Goal: Book appointment/travel/reservation

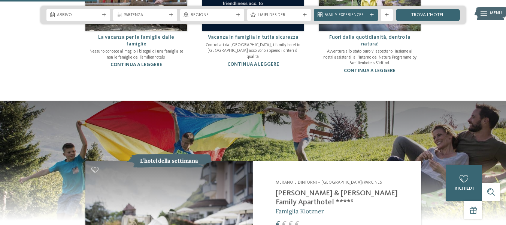
scroll to position [635, 0]
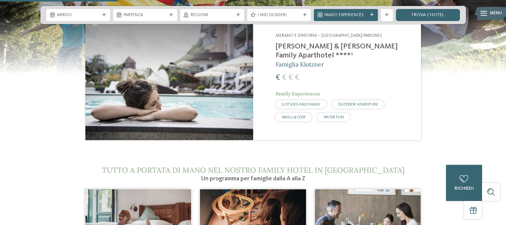
click at [192, 57] on img at bounding box center [169, 77] width 168 height 126
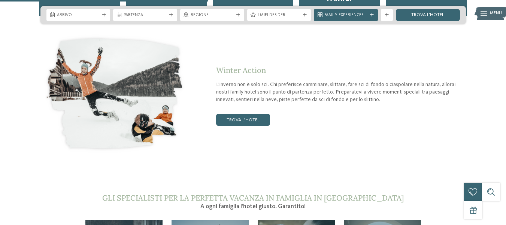
scroll to position [1003, 0]
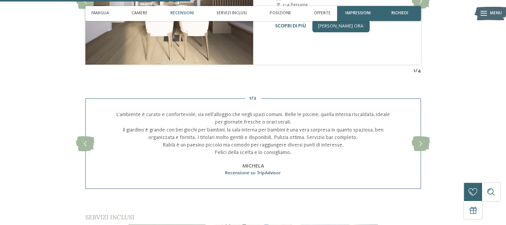
scroll to position [918, 0]
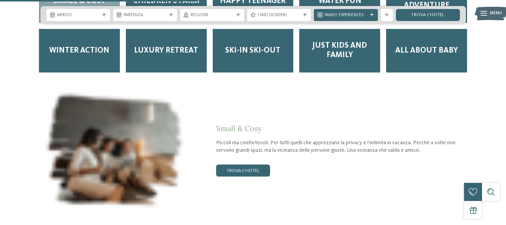
scroll to position [1072, 0]
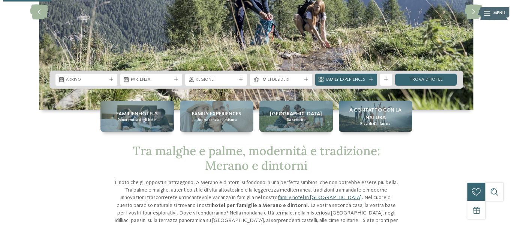
scroll to position [118, 0]
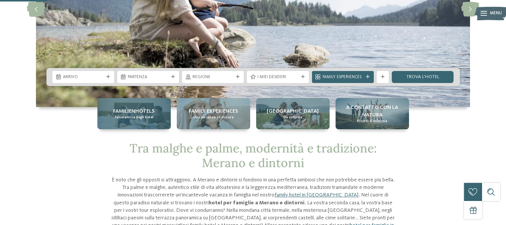
click at [133, 117] on span "Panoramica degli hotel" at bounding box center [134, 117] width 39 height 5
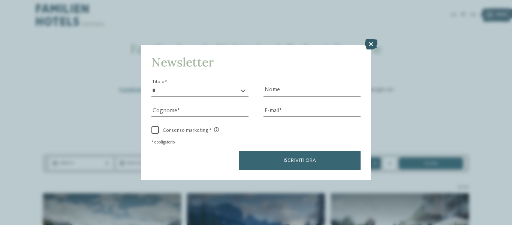
click at [373, 43] on icon at bounding box center [371, 44] width 13 height 10
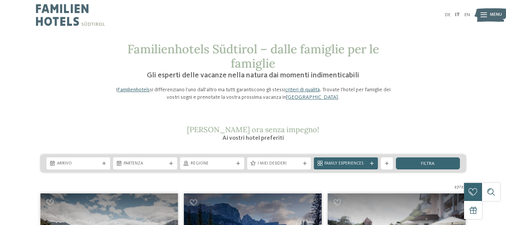
scroll to position [28, 0]
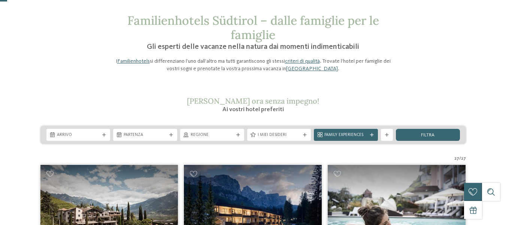
click at [228, 142] on div "Arrivo Partenza" at bounding box center [253, 135] width 426 height 18
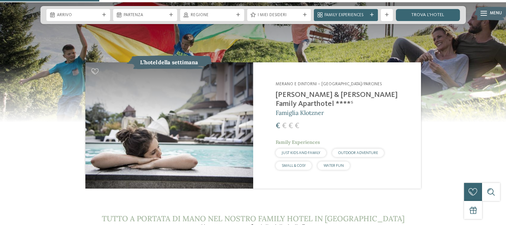
scroll to position [624, 0]
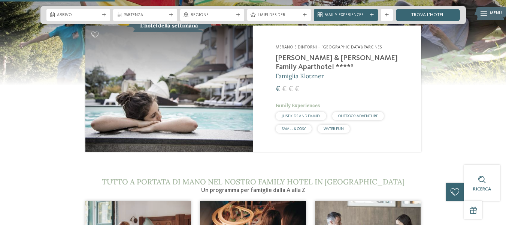
click at [492, 48] on img at bounding box center [253, 25] width 506 height 120
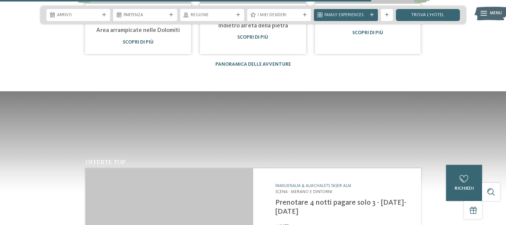
scroll to position [2013, 0]
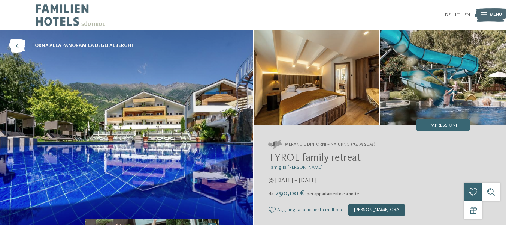
click at [380, 206] on div "[PERSON_NAME] ora" at bounding box center [376, 210] width 57 height 12
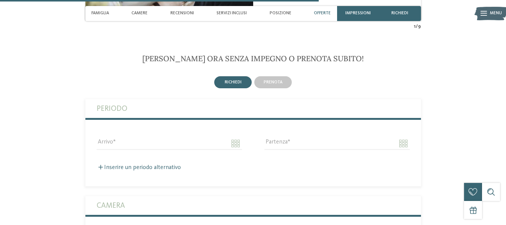
scroll to position [1233, 0]
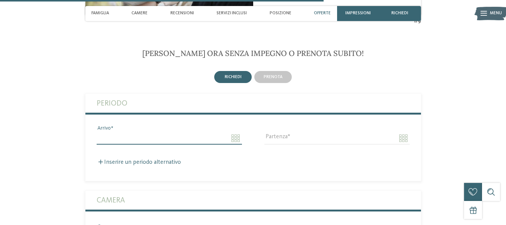
click at [186, 132] on input "Arrivo" at bounding box center [169, 138] width 145 height 13
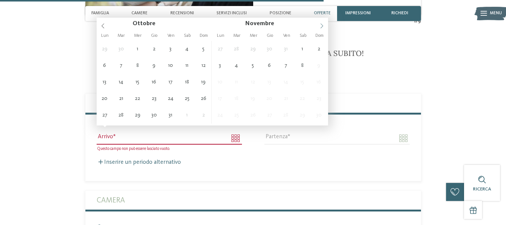
click at [319, 25] on icon at bounding box center [321, 25] width 5 height 5
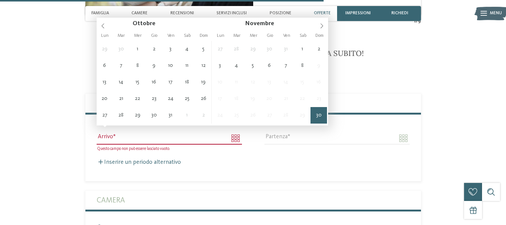
click at [317, 111] on span "30" at bounding box center [319, 115] width 16 height 16
click at [322, 28] on icon at bounding box center [321, 25] width 5 height 5
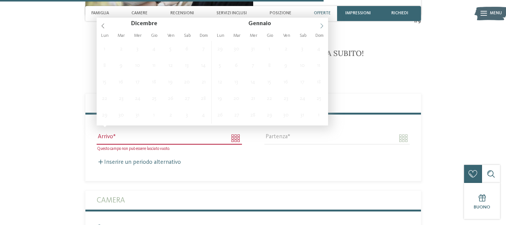
click at [322, 28] on icon at bounding box center [321, 25] width 5 height 5
type input "****"
click at [101, 28] on icon at bounding box center [102, 25] width 5 height 5
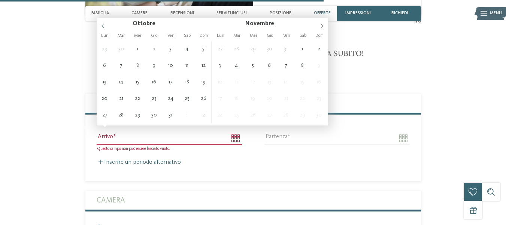
click at [104, 24] on icon at bounding box center [103, 26] width 3 height 5
